Goal: Information Seeking & Learning: Learn about a topic

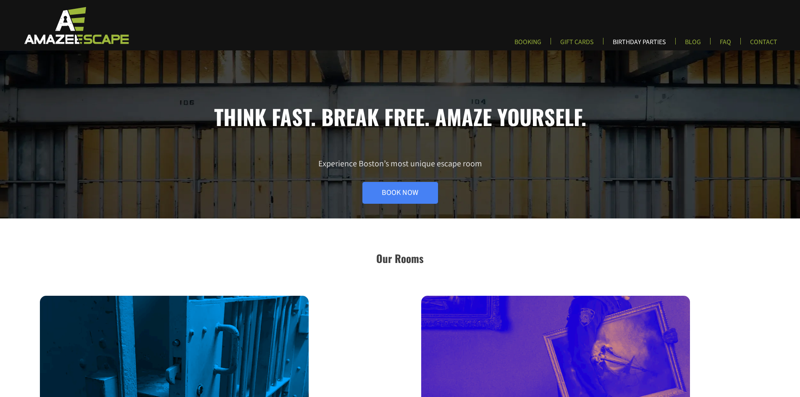
click at [670, 45] on link "BIRTHDAY PARTIES" at bounding box center [639, 45] width 67 height 14
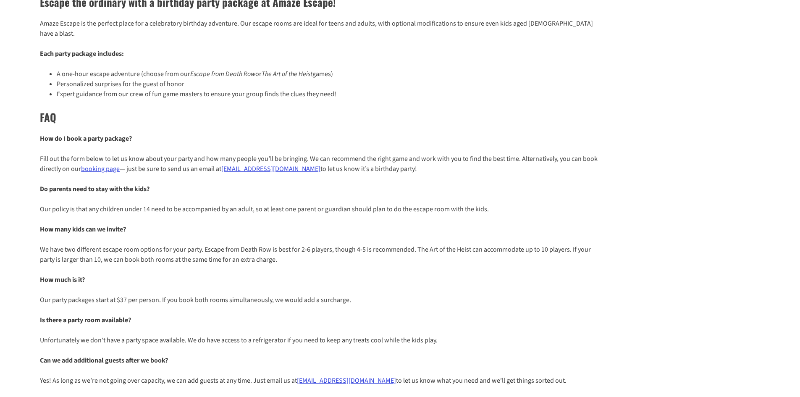
scroll to position [126, 0]
click at [198, 203] on p "Our policy is that any children under 14 need to be accompanied by an adult, so…" at bounding box center [320, 208] width 560 height 10
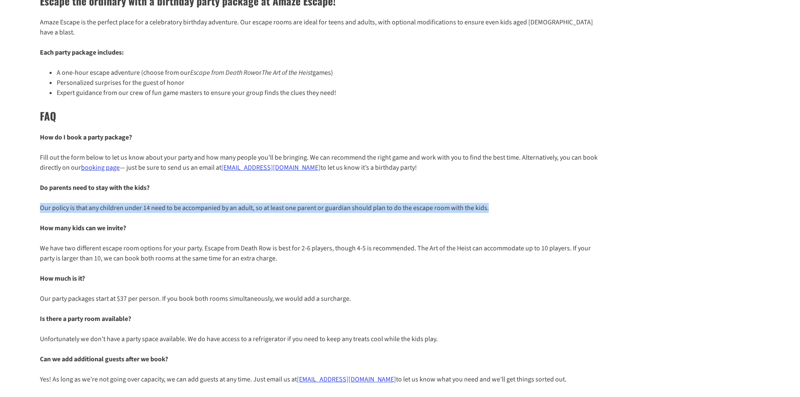
click at [198, 203] on p "Our policy is that any children under 14 need to be accompanied by an adult, so…" at bounding box center [320, 208] width 560 height 10
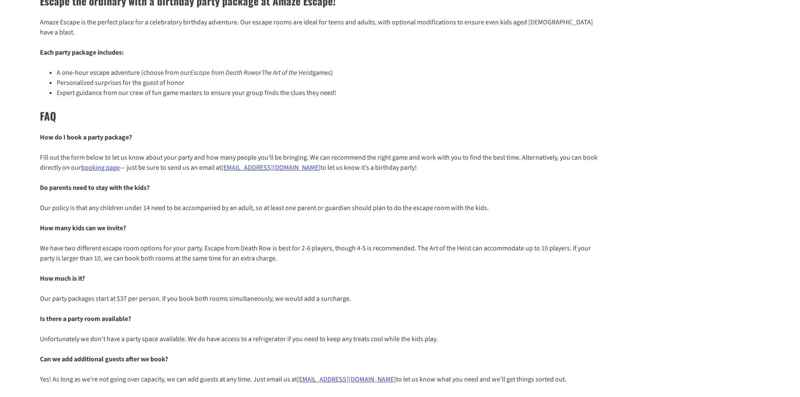
click at [190, 243] on p "We have two different escape room options for your party. Escape from Death Row…" at bounding box center [320, 253] width 560 height 20
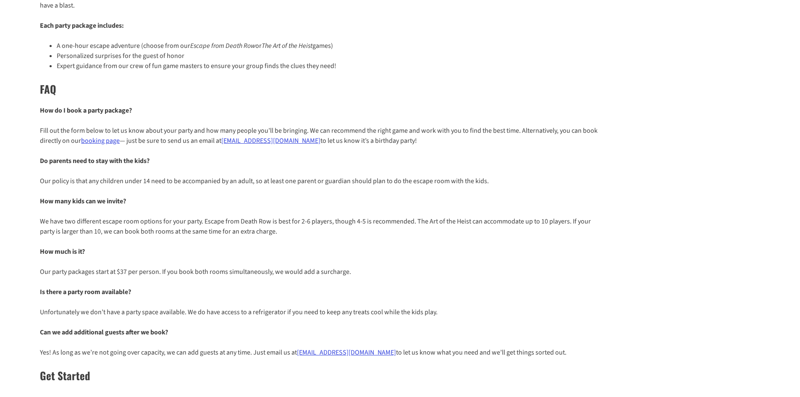
scroll to position [168, 0]
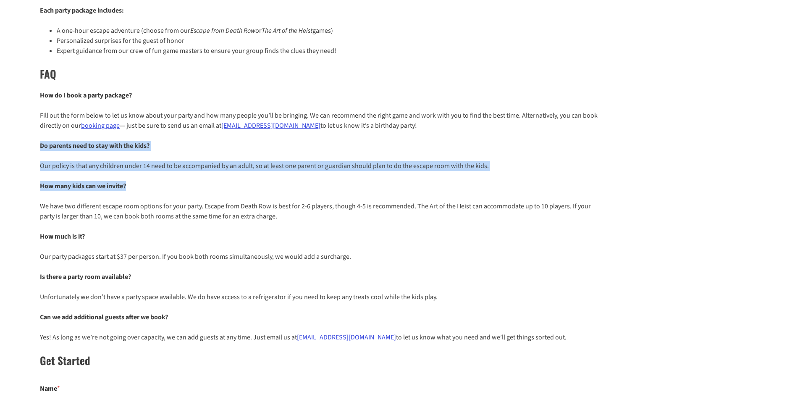
drag, startPoint x: 222, startPoint y: 163, endPoint x: 17, endPoint y: 136, distance: 206.7
click at [17, 136] on div "Escape the ordinary with a birthday party package at Amaze Escape! Amaze Escape…" at bounding box center [400, 291] width 800 height 698
click at [44, 149] on div "Escape the ordinary with a birthday party package at Amaze Escape! Amaze Escape…" at bounding box center [400, 291] width 800 height 698
drag, startPoint x: 35, startPoint y: 129, endPoint x: 559, endPoint y: 147, distance: 524.2
click at [559, 147] on div "Escape the ordinary with a birthday party package at Amaze Escape! Amaze Escape…" at bounding box center [400, 291] width 800 height 698
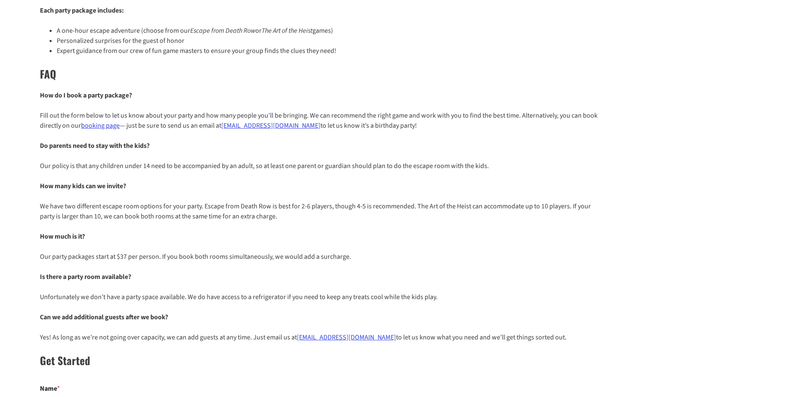
click at [266, 181] on p "How many kids can we invite?" at bounding box center [320, 186] width 560 height 10
drag, startPoint x: 222, startPoint y: 113, endPoint x: 297, endPoint y: 120, distance: 75.0
click at [297, 120] on p "Fill out the form below to let us know about your party and how many people you…" at bounding box center [320, 120] width 560 height 20
copy p "[EMAIL_ADDRESS][DOMAIN_NAME] t"
